Goal: Navigation & Orientation: Find specific page/section

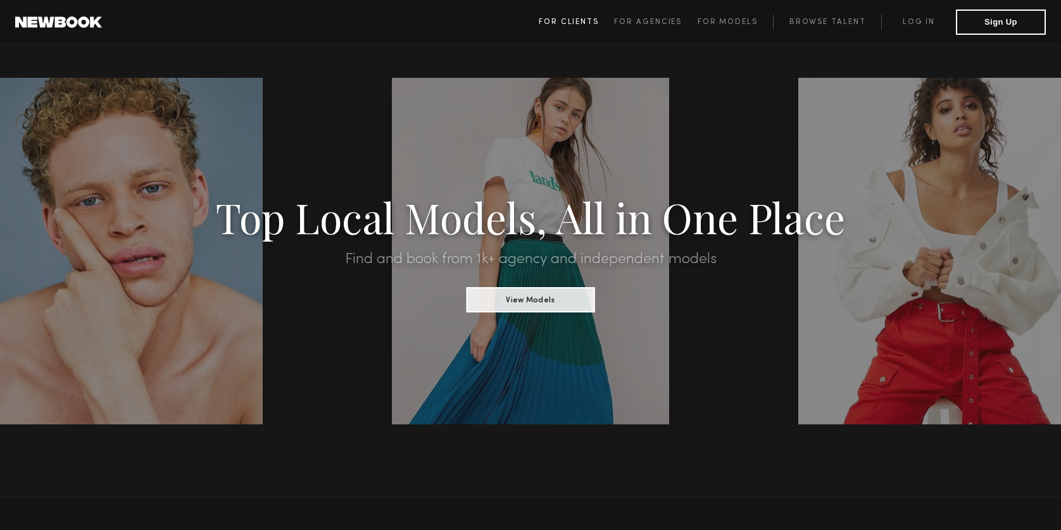
click at [566, 18] on span "For Clients" at bounding box center [569, 22] width 60 height 8
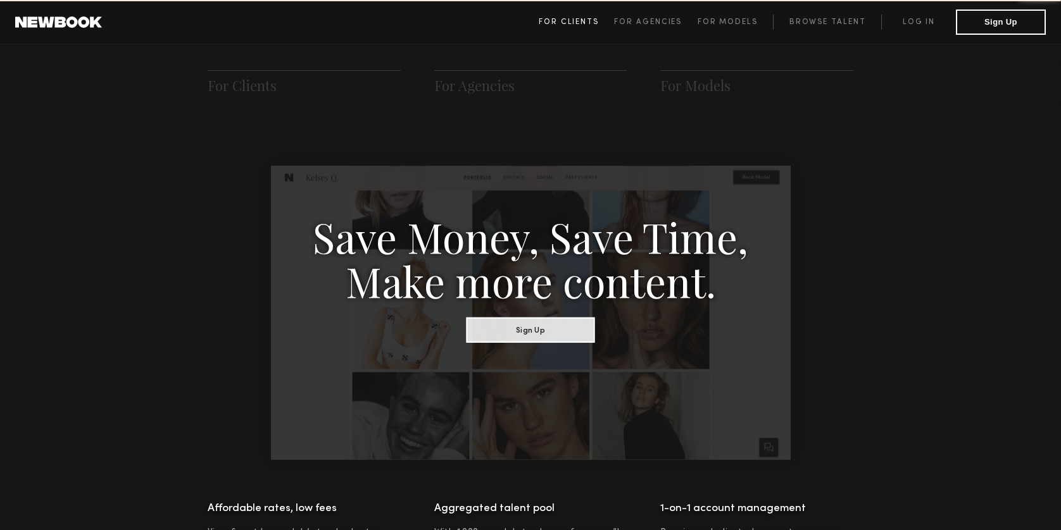
scroll to position [632, 0]
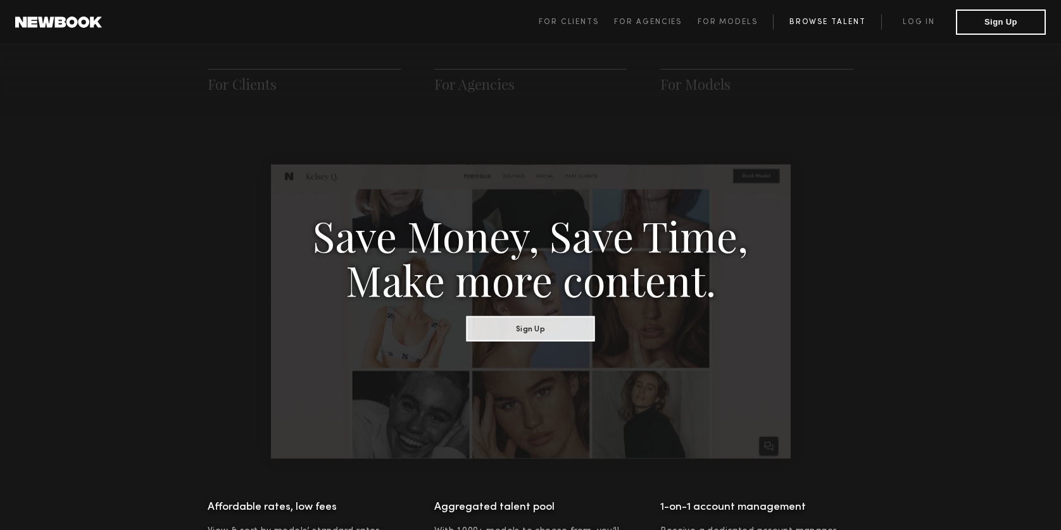
click at [817, 22] on link "Browse Talent" at bounding box center [827, 22] width 108 height 15
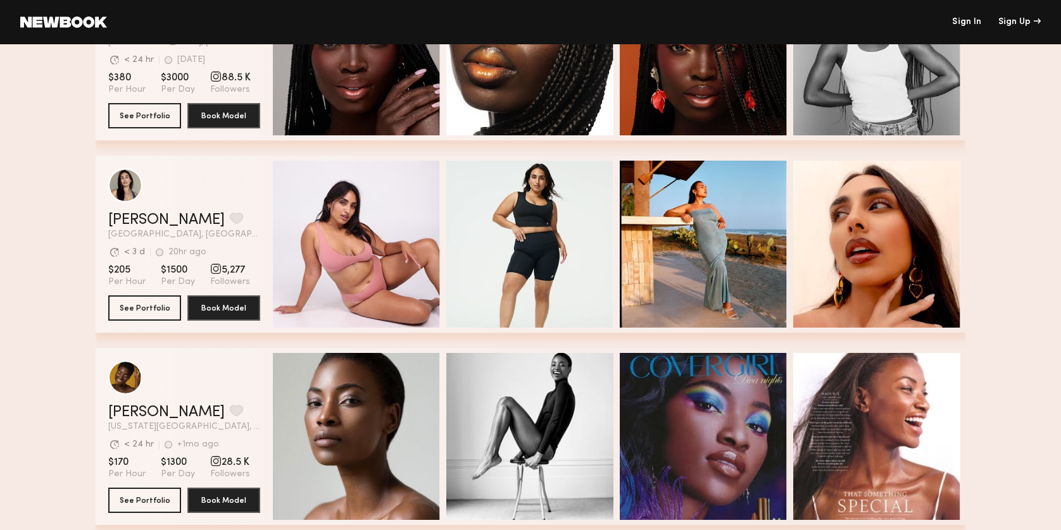
scroll to position [902, 0]
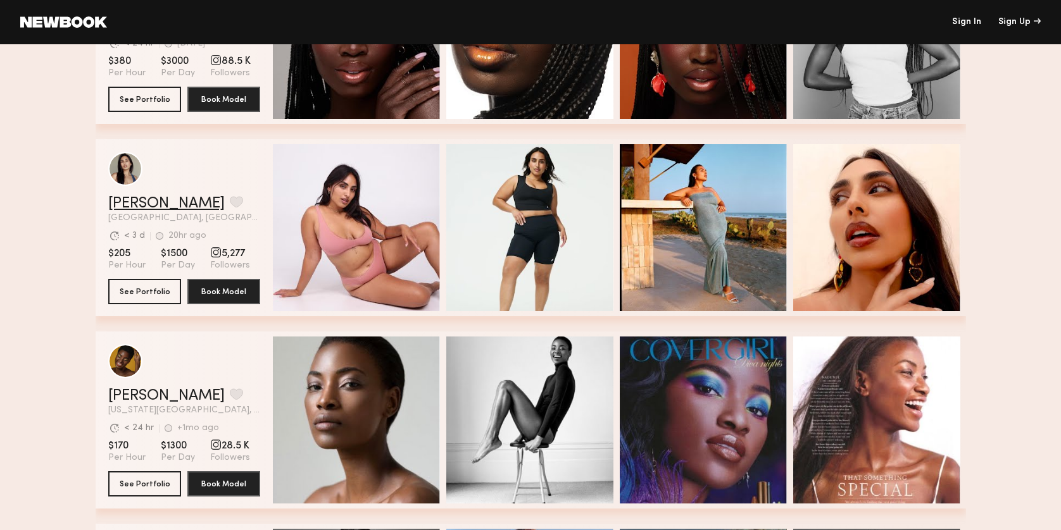
click at [140, 204] on link "[PERSON_NAME]" at bounding box center [166, 203] width 116 height 15
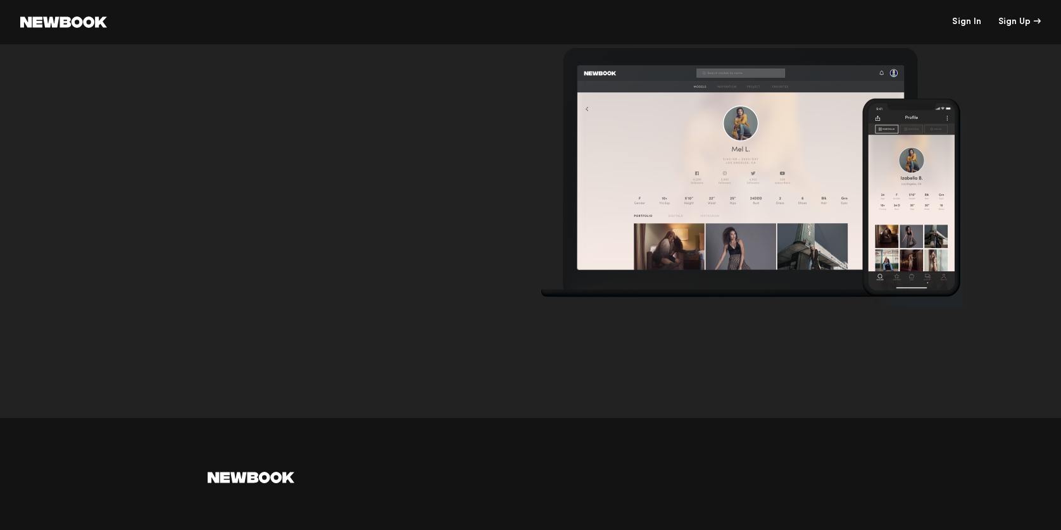
scroll to position [4181, 0]
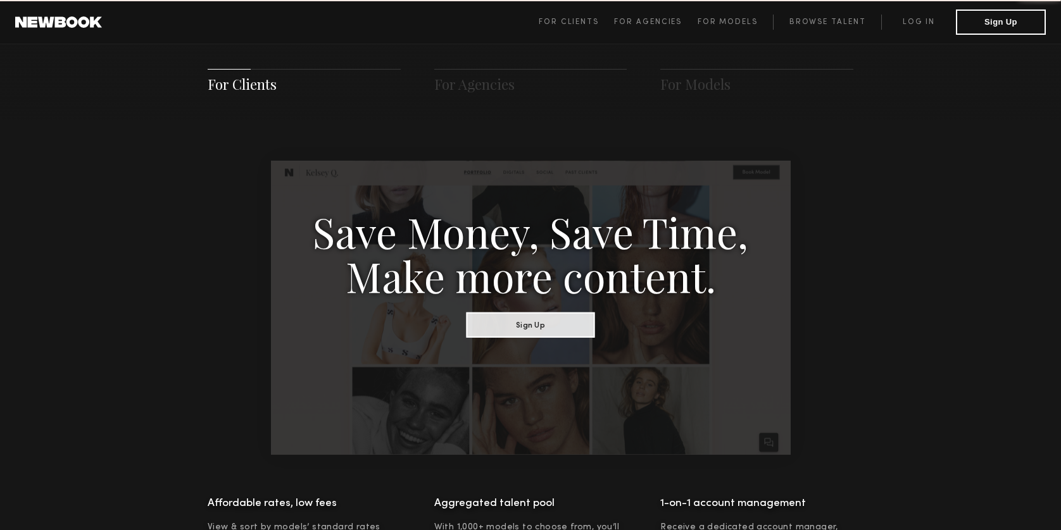
scroll to position [632, 0]
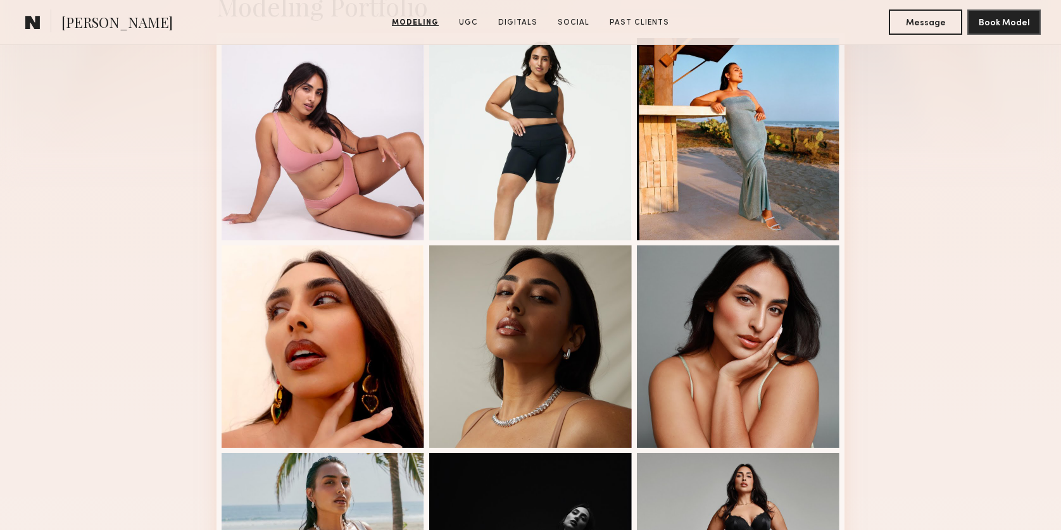
scroll to position [288, 0]
